Goal: Transaction & Acquisition: Subscribe to service/newsletter

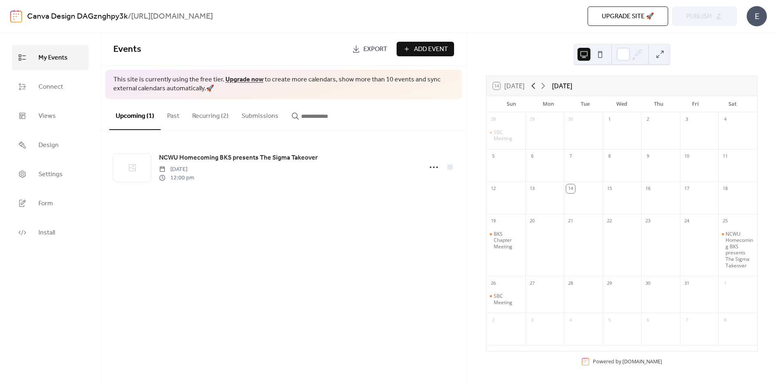
click at [535, 86] on icon at bounding box center [534, 86] width 10 height 10
click at [513, 237] on div "BKS Chapter Meeting" at bounding box center [508, 235] width 28 height 19
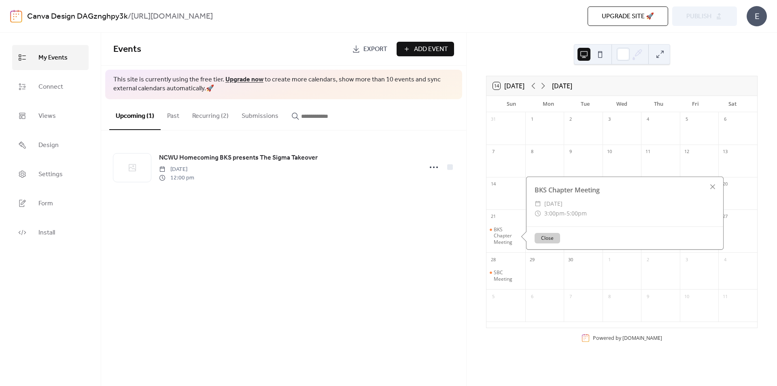
click at [551, 240] on button "Close" at bounding box center [548, 238] width 26 height 11
click at [510, 234] on div "BKS Chapter Meeting" at bounding box center [508, 235] width 28 height 19
click at [710, 183] on div at bounding box center [709, 183] width 11 height 11
click at [504, 232] on div "BKS Chapter Meeting" at bounding box center [508, 235] width 28 height 19
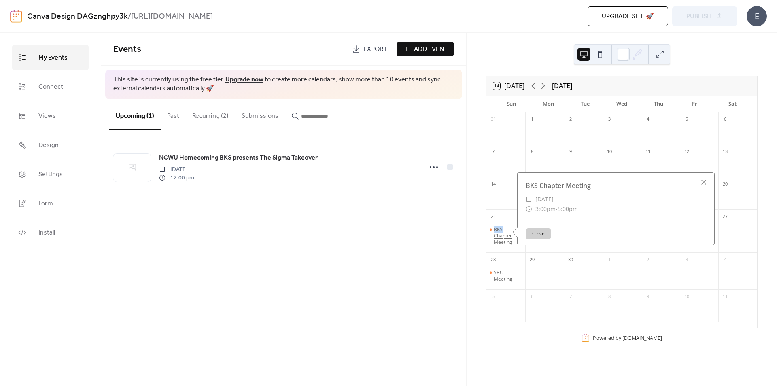
click at [504, 232] on div "BKS Chapter Meeting" at bounding box center [508, 235] width 28 height 19
click at [504, 274] on div "SBC Meeting" at bounding box center [508, 275] width 28 height 13
click at [540, 276] on button "Close" at bounding box center [539, 275] width 26 height 11
click at [543, 86] on icon at bounding box center [543, 86] width 10 height 10
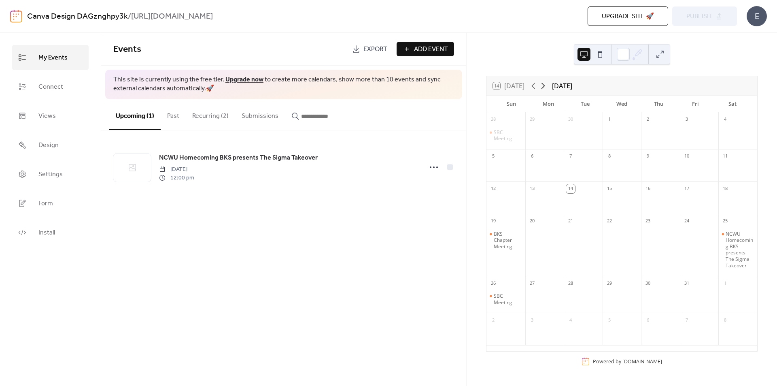
click at [543, 86] on icon at bounding box center [543, 86] width 10 height 10
click at [533, 86] on icon at bounding box center [534, 86] width 10 height 10
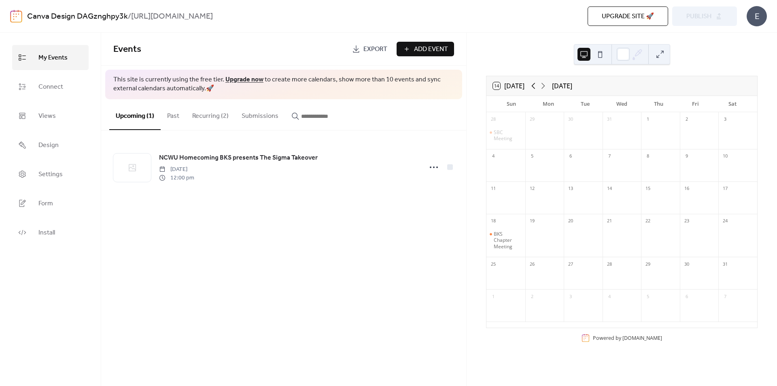
click at [533, 86] on icon at bounding box center [534, 86] width 10 height 10
click at [624, 14] on span "Upgrade site 🚀" at bounding box center [628, 17] width 52 height 10
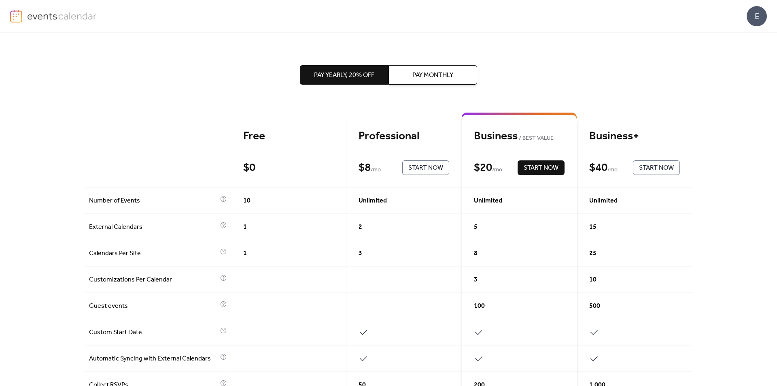
click at [423, 167] on span "Start Now" at bounding box center [425, 168] width 35 height 10
